Goal: Information Seeking & Learning: Learn about a topic

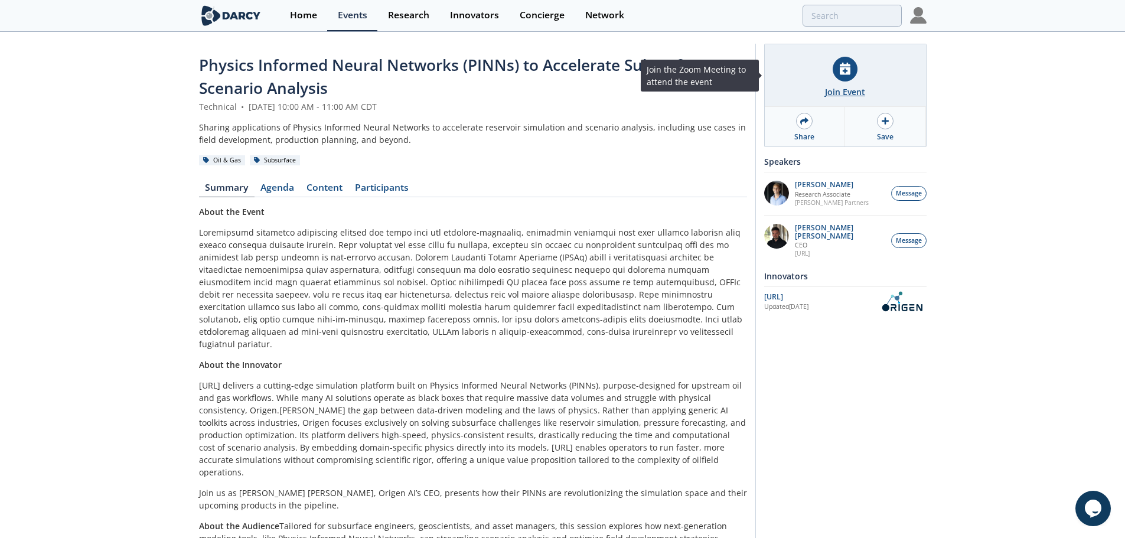
click at [851, 94] on div "Join Event" at bounding box center [845, 92] width 40 height 12
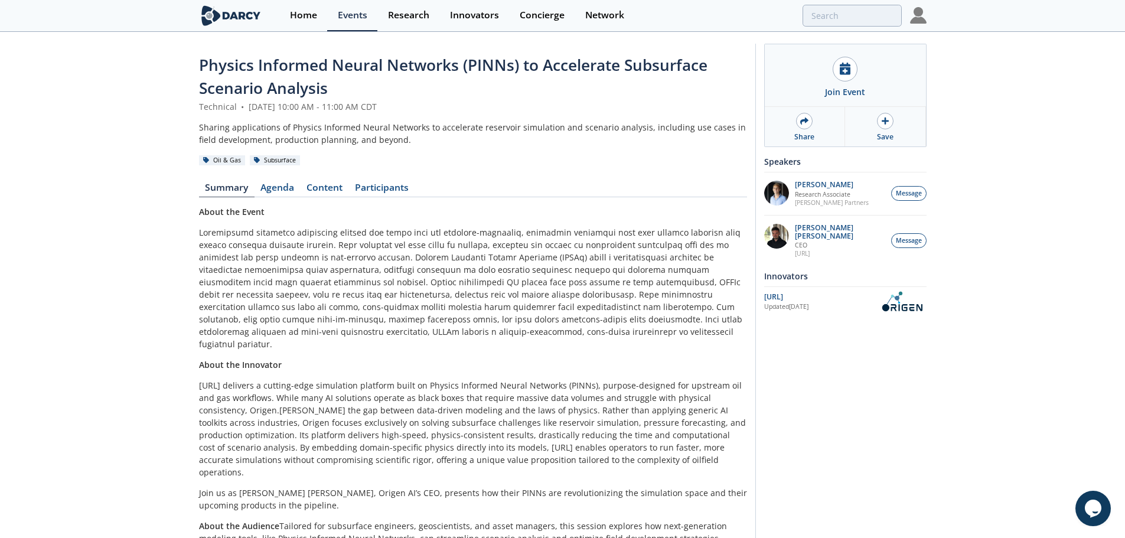
click at [333, 271] on p at bounding box center [473, 288] width 548 height 124
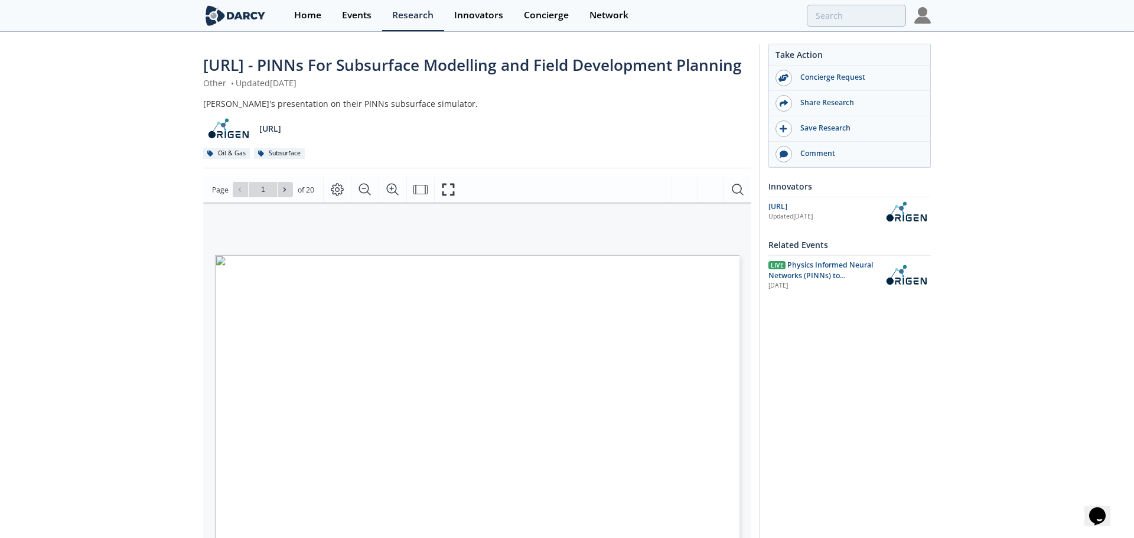
click at [362, 380] on div "AI for Physics: Complete Reservoir Simulations in Seconds © 2025 ORIGEN AI. ALL…" at bounding box center [377, 346] width 324 height 182
click at [453, 196] on icon "Fullscreen" at bounding box center [448, 190] width 12 height 12
drag, startPoint x: 815, startPoint y: 362, endPoint x: 991, endPoint y: 324, distance: 179.6
click at [815, 362] on div "Take Action Concierge Request Share Research Save Research Comment Innovators […" at bounding box center [840, 447] width 171 height 806
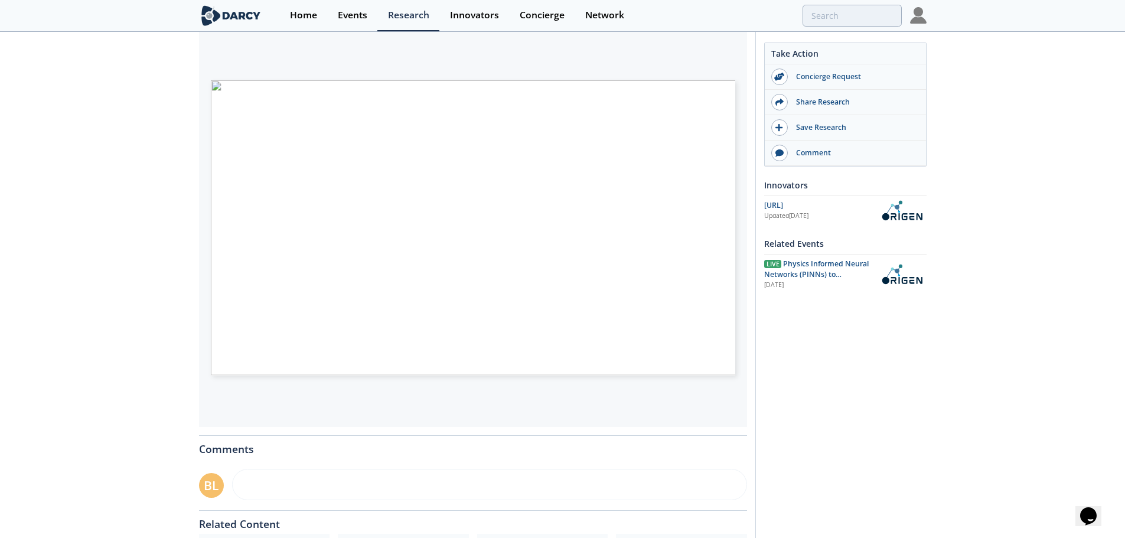
scroll to position [144, 0]
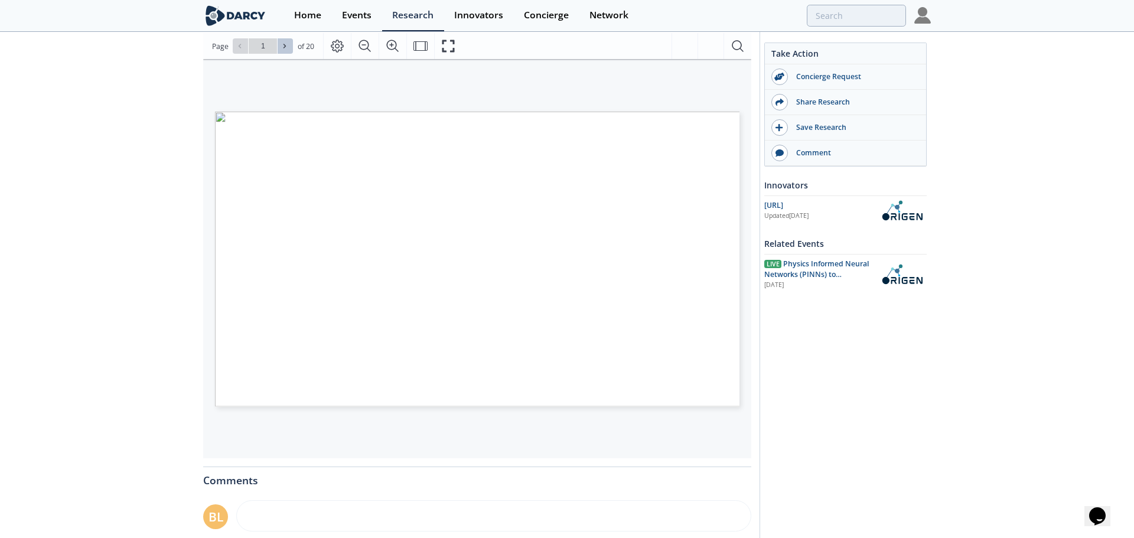
click at [286, 50] on icon at bounding box center [284, 46] width 7 height 7
click at [283, 50] on icon at bounding box center [284, 46] width 7 height 7
click at [240, 50] on icon at bounding box center [239, 46] width 7 height 7
click at [282, 50] on icon at bounding box center [284, 46] width 7 height 7
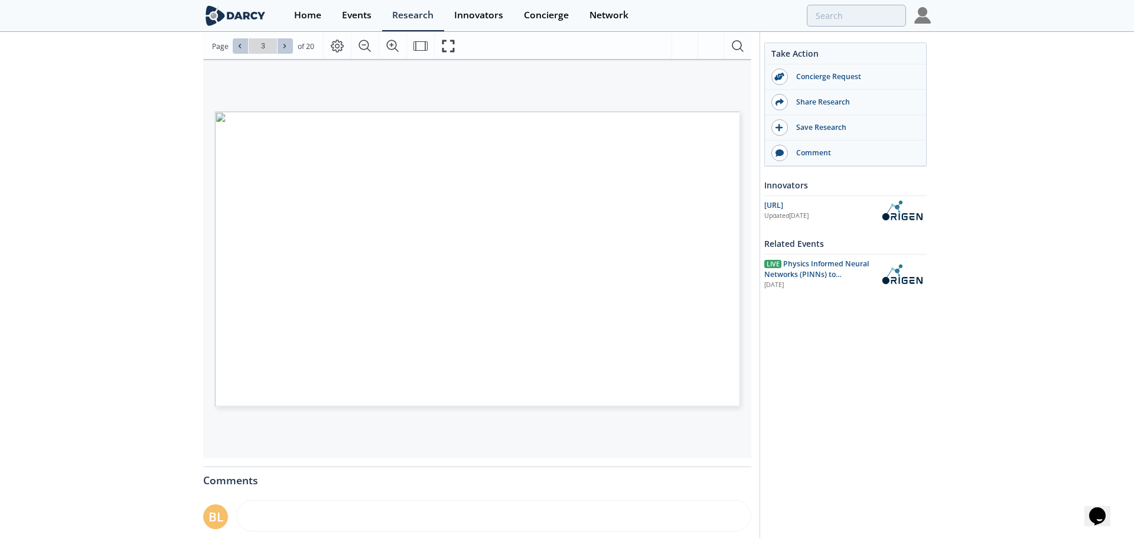
type input "4"
click at [282, 50] on icon at bounding box center [284, 46] width 7 height 7
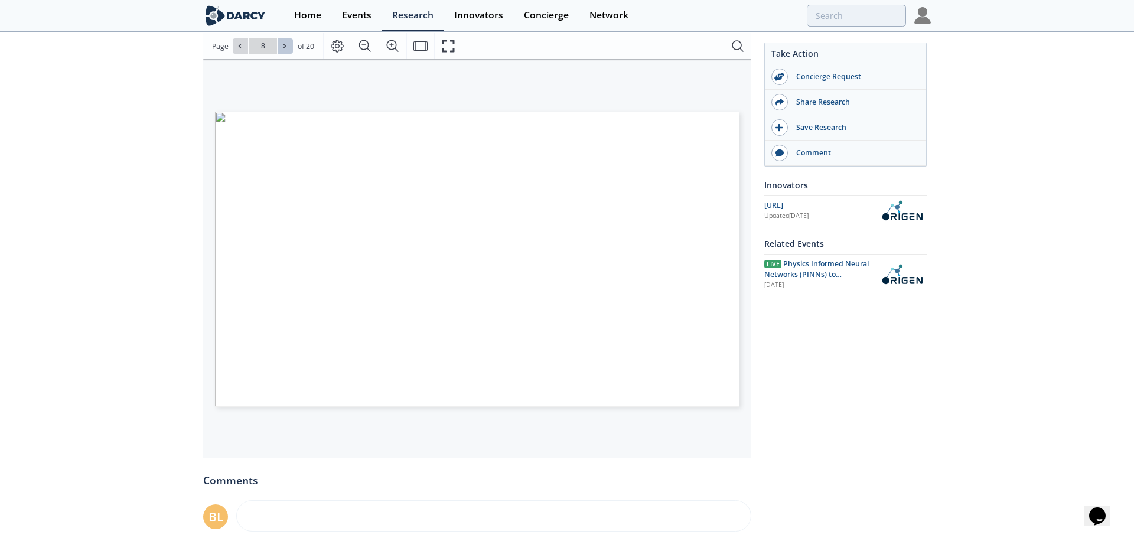
click at [282, 50] on icon at bounding box center [284, 46] width 7 height 7
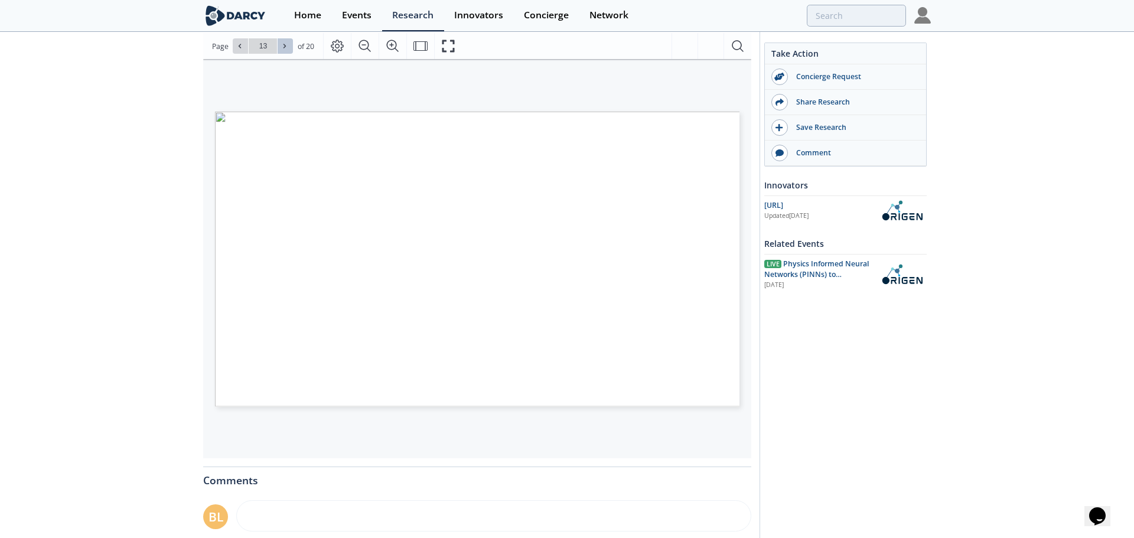
click at [282, 50] on icon at bounding box center [284, 46] width 7 height 7
click at [286, 50] on icon at bounding box center [284, 46] width 7 height 7
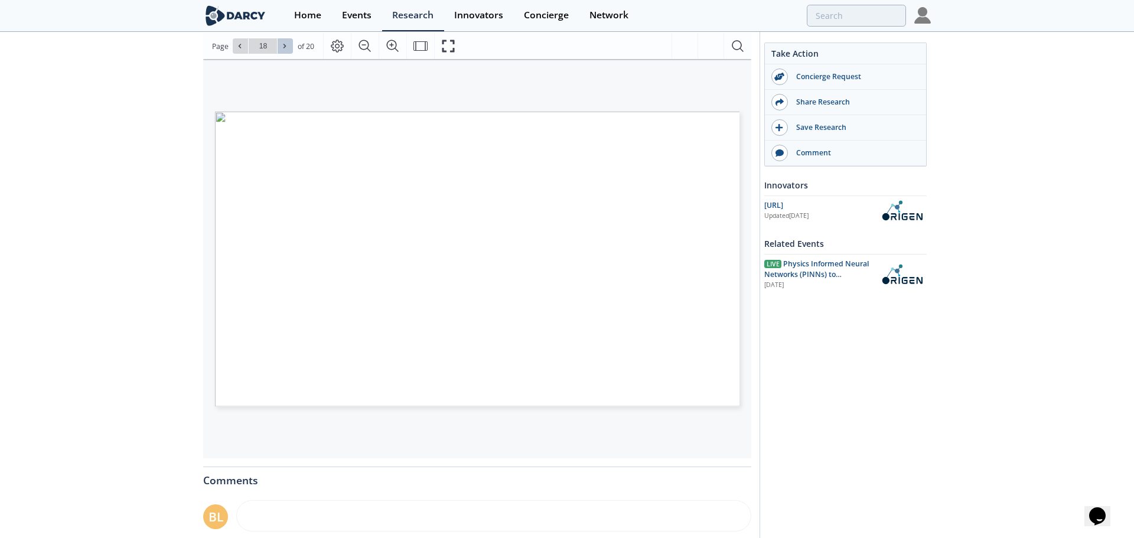
click at [286, 50] on icon at bounding box center [284, 46] width 7 height 7
click at [286, 54] on div "Go to Page 20" at bounding box center [263, 45] width 60 height 15
click at [242, 50] on icon at bounding box center [239, 46] width 7 height 7
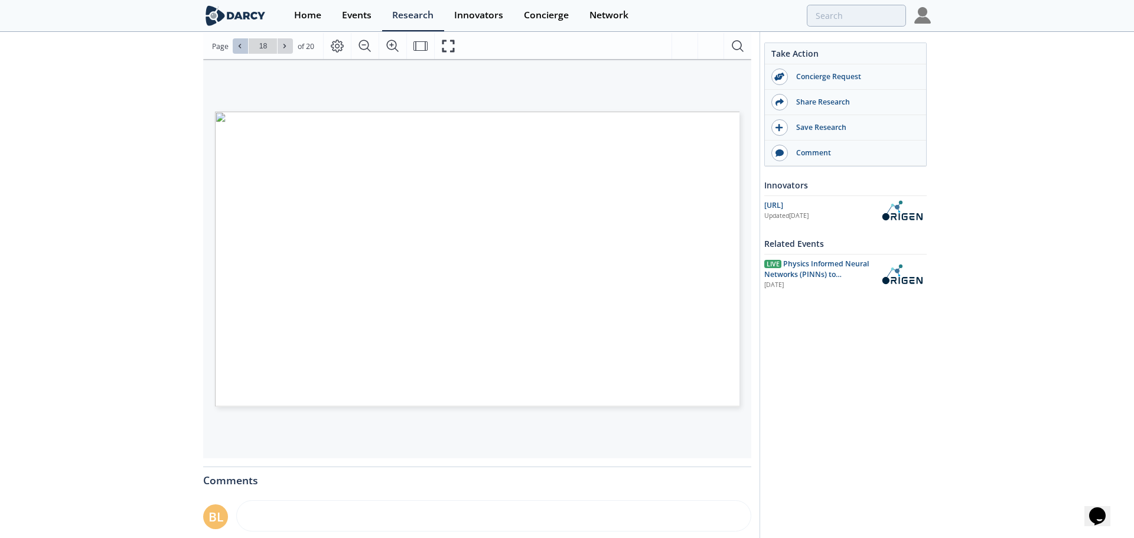
click at [242, 50] on icon at bounding box center [239, 46] width 7 height 7
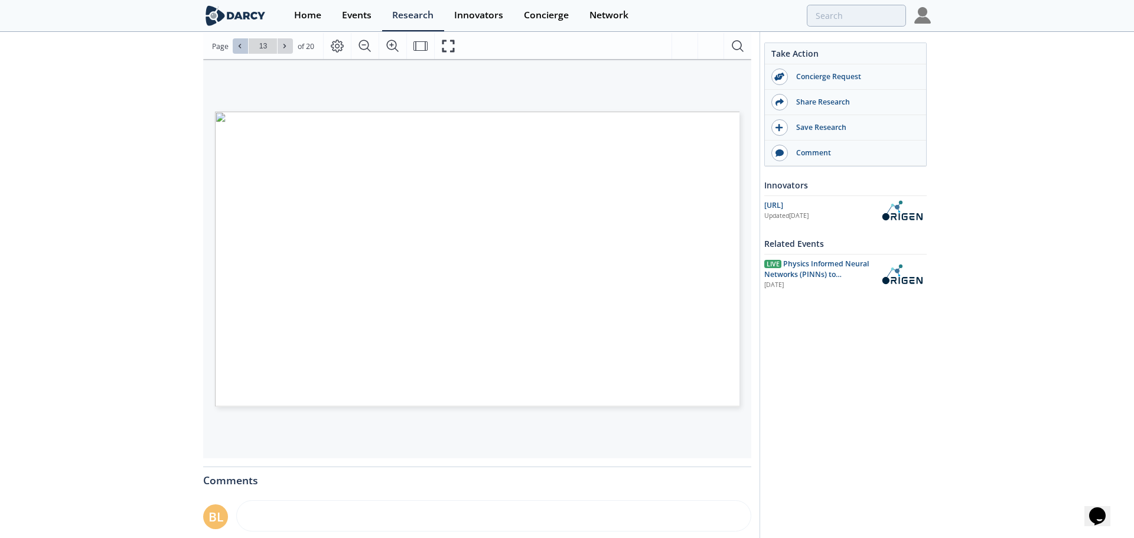
click at [242, 50] on icon at bounding box center [239, 46] width 7 height 7
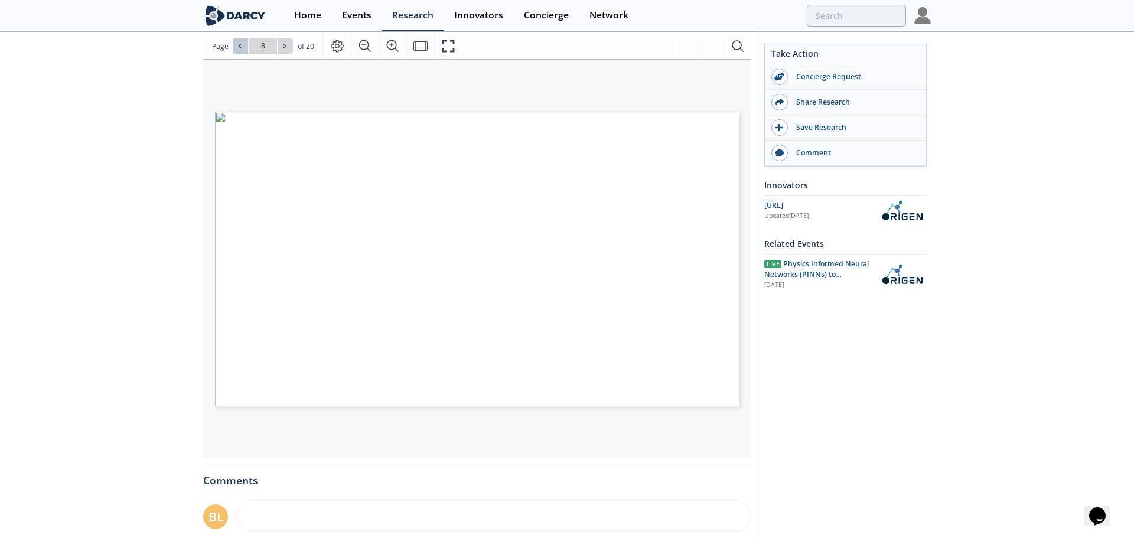
click at [242, 50] on icon at bounding box center [239, 46] width 7 height 7
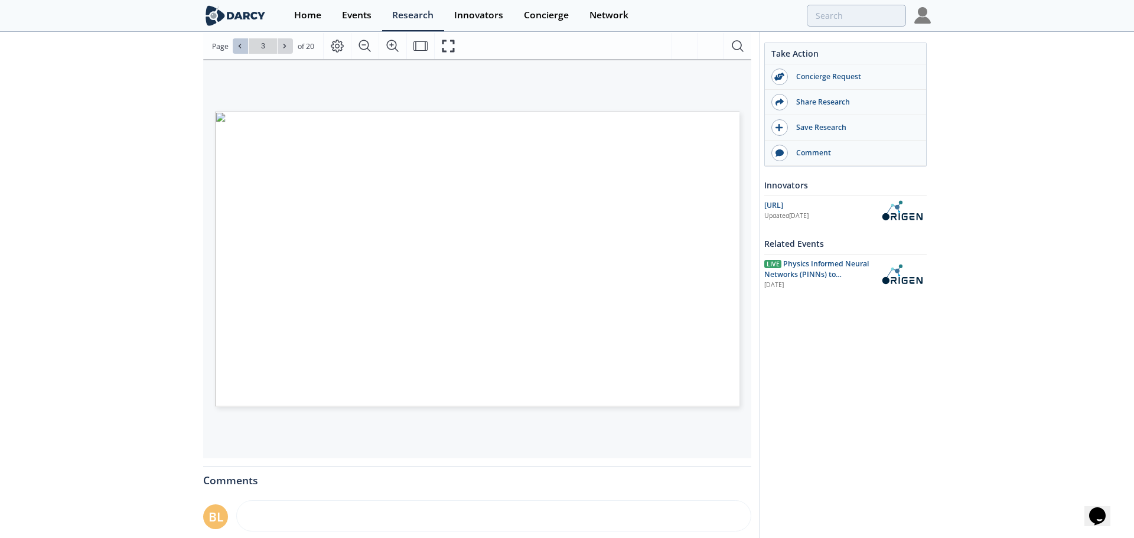
click at [242, 50] on icon at bounding box center [239, 46] width 7 height 7
type input "1"
click at [242, 54] on div "Go to Page 1" at bounding box center [263, 45] width 60 height 15
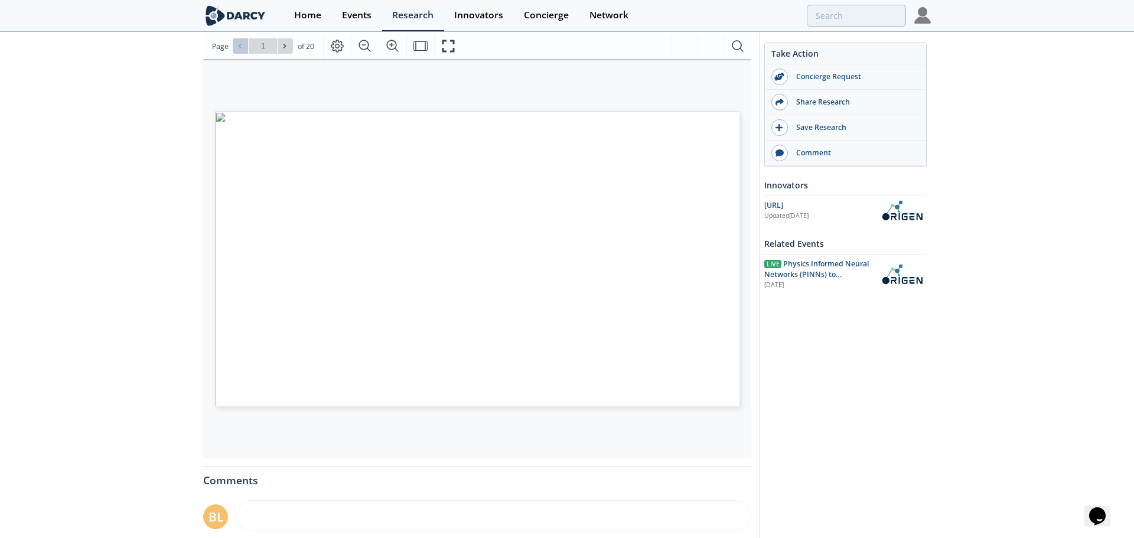
click at [242, 54] on div "Go to Page 1" at bounding box center [263, 45] width 60 height 15
